Goal: Information Seeking & Learning: Learn about a topic

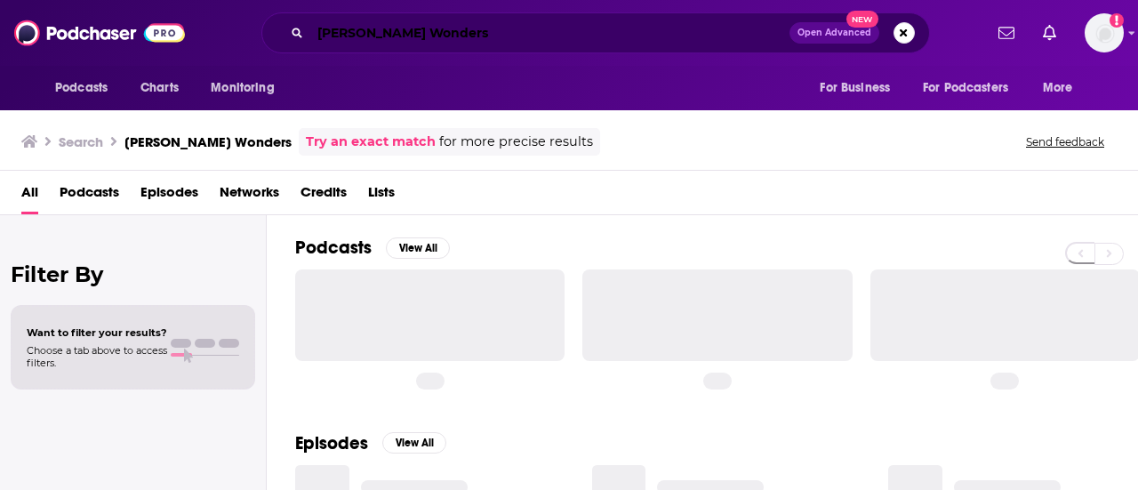
drag, startPoint x: 0, startPoint y: 0, endPoint x: 416, endPoint y: 35, distance: 417.5
click at [416, 35] on input "[PERSON_NAME] Wonders" at bounding box center [549, 33] width 479 height 28
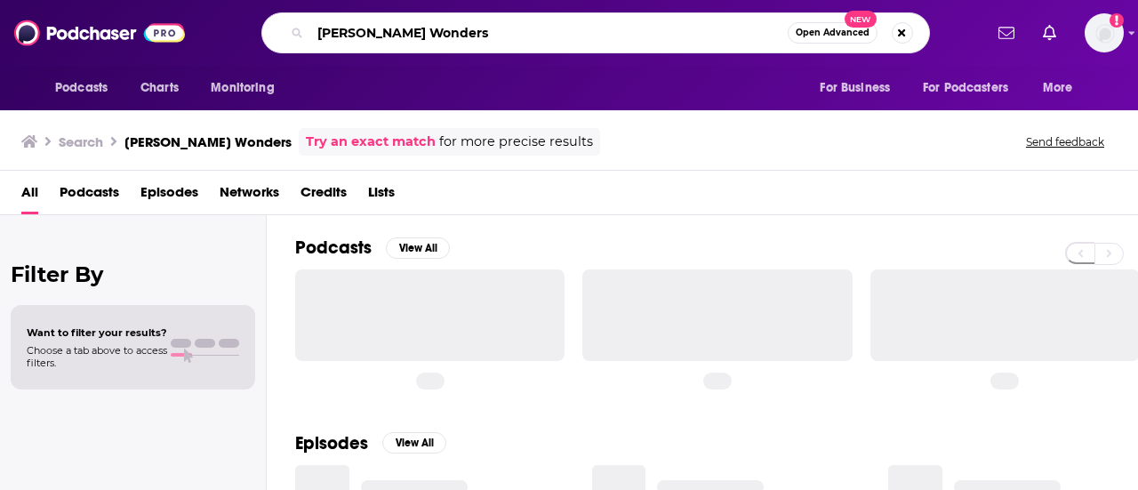
click at [416, 35] on input "[PERSON_NAME] Wonders" at bounding box center [548, 33] width 477 height 28
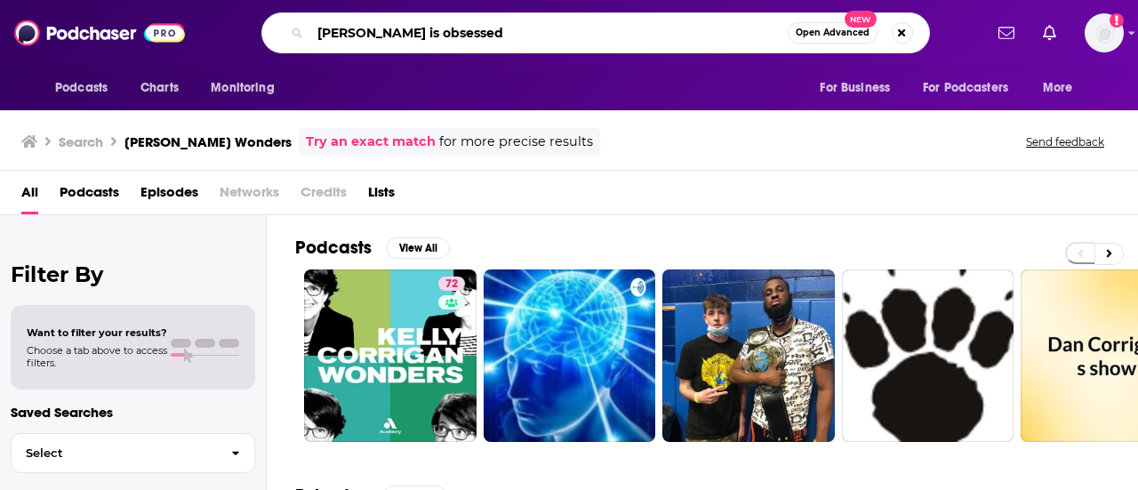
type input "[PERSON_NAME] is obsessed"
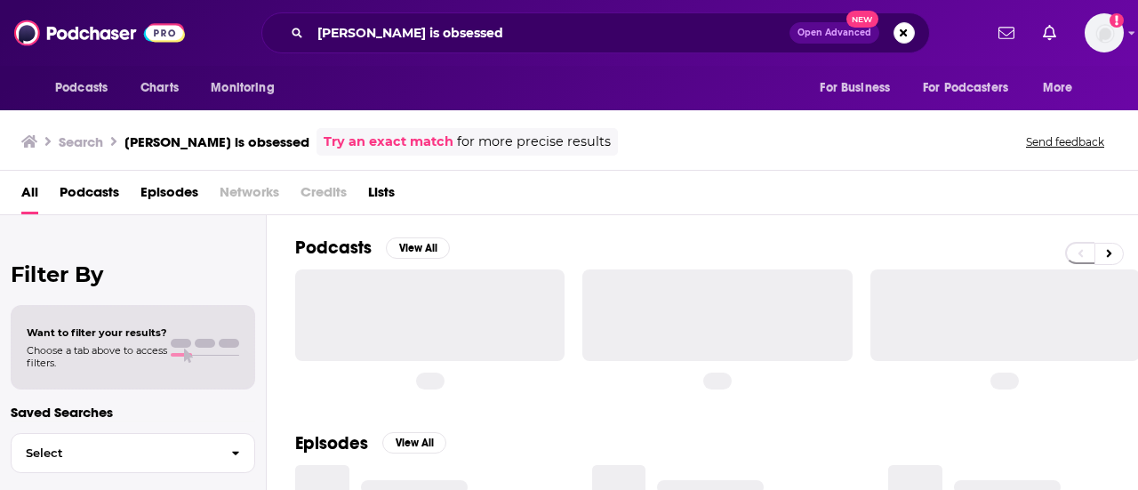
click at [520, 236] on div "Podcasts View All" at bounding box center [716, 252] width 843 height 33
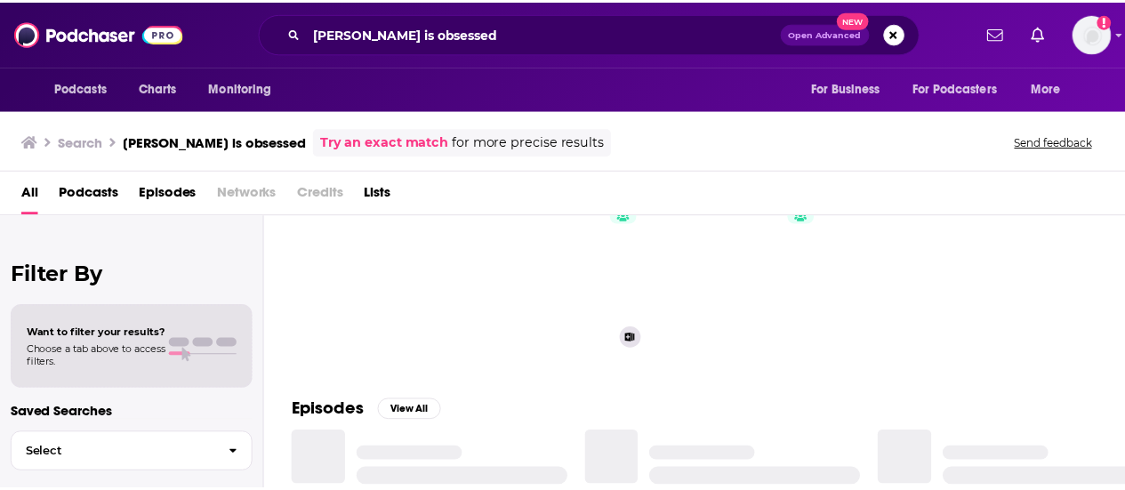
scroll to position [76, 0]
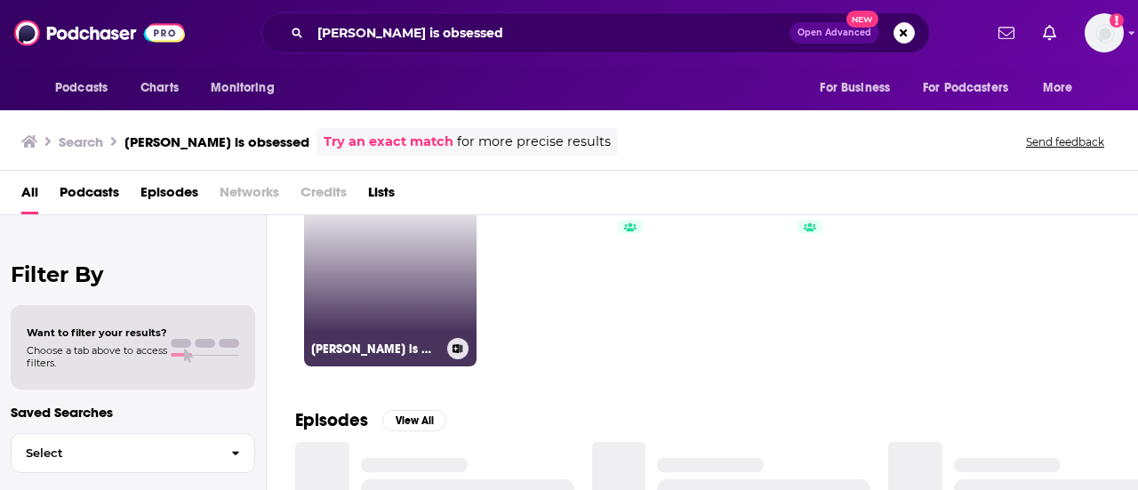
click at [396, 300] on link "[PERSON_NAME] is Obsessed" at bounding box center [390, 280] width 172 height 172
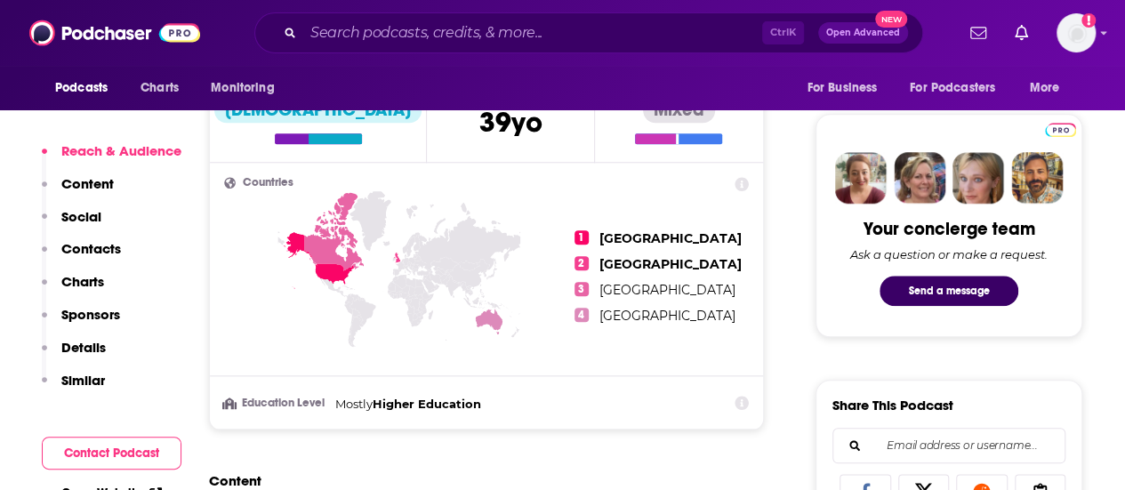
scroll to position [813, 0]
